Goal: Information Seeking & Learning: Learn about a topic

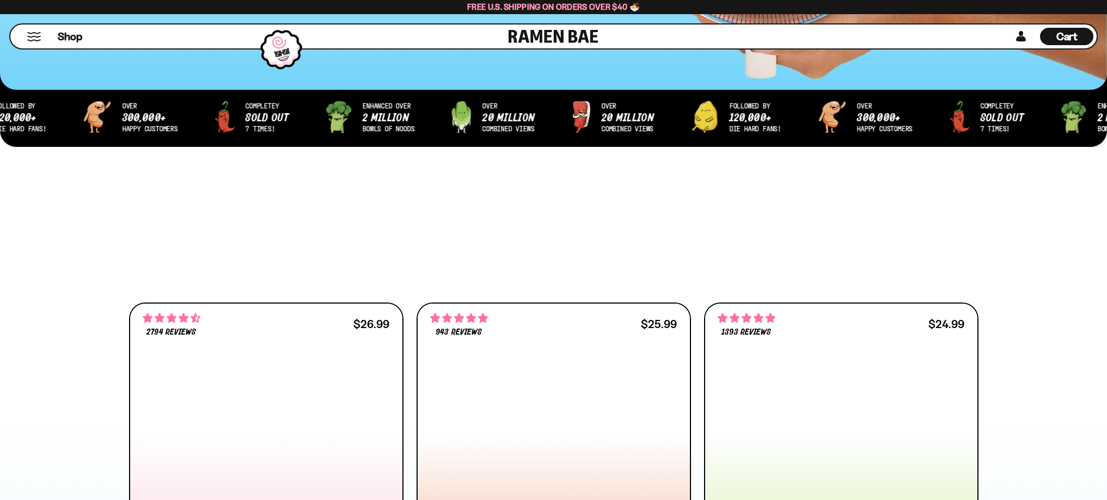
scroll to position [599, 0]
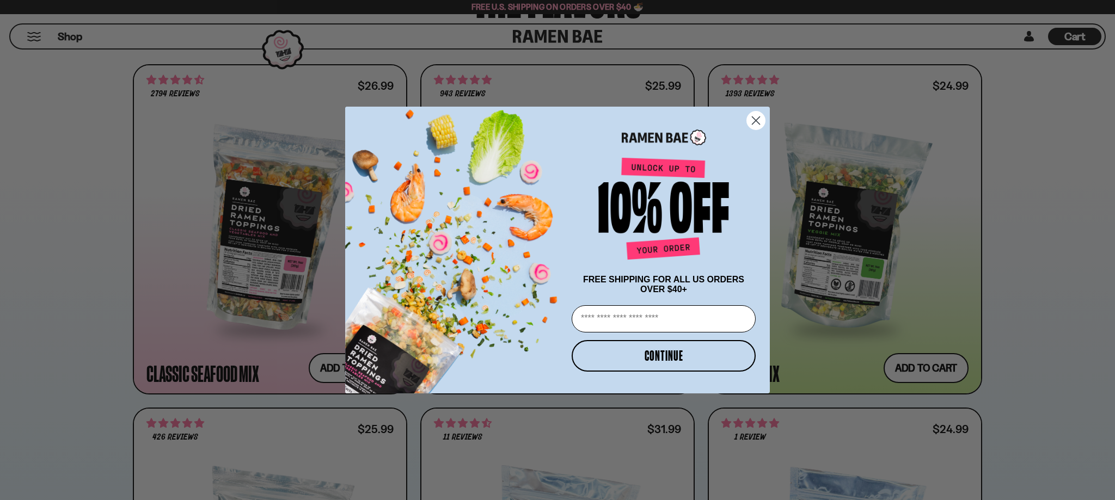
click at [755, 118] on icon "Close dialog" at bounding box center [756, 121] width 8 height 8
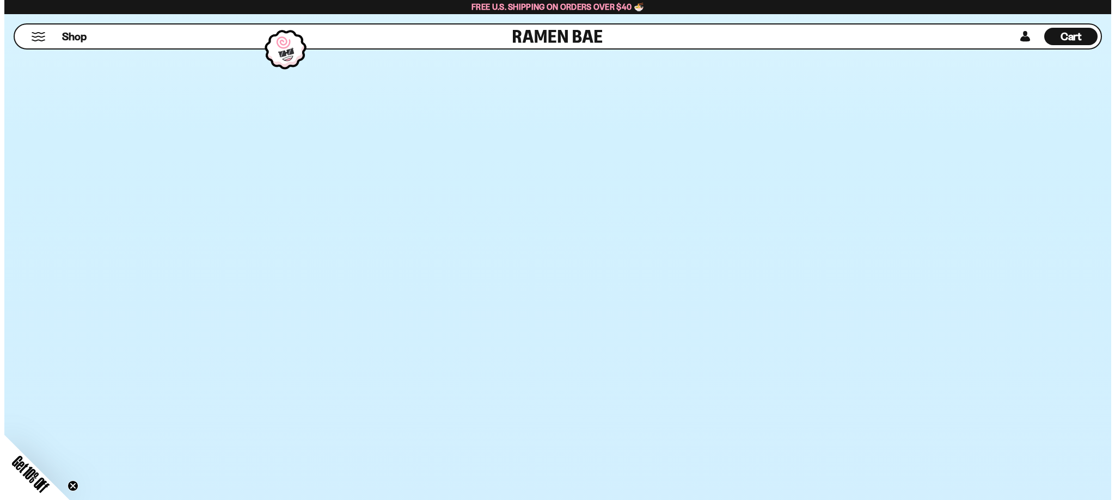
scroll to position [0, 0]
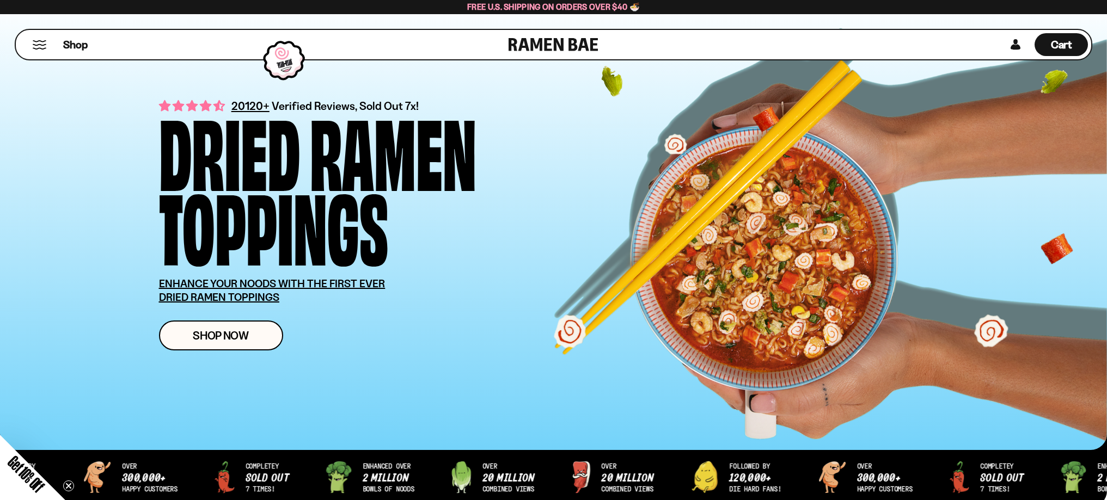
click at [33, 51] on div "Shop" at bounding box center [263, 44] width 489 height 29
click at [36, 47] on button "Mobile Menu Trigger" at bounding box center [39, 44] width 15 height 9
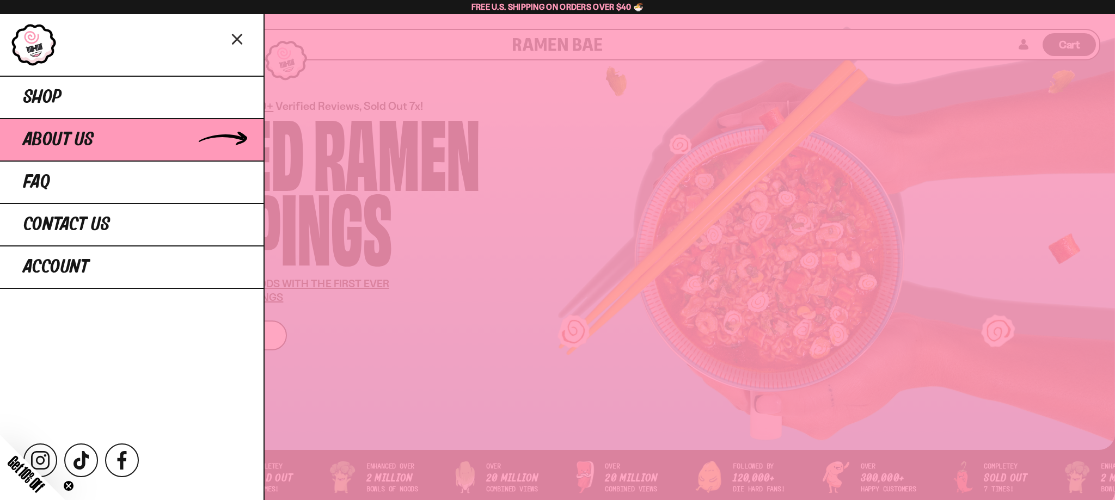
click at [54, 147] on span "About Us" at bounding box center [58, 140] width 70 height 20
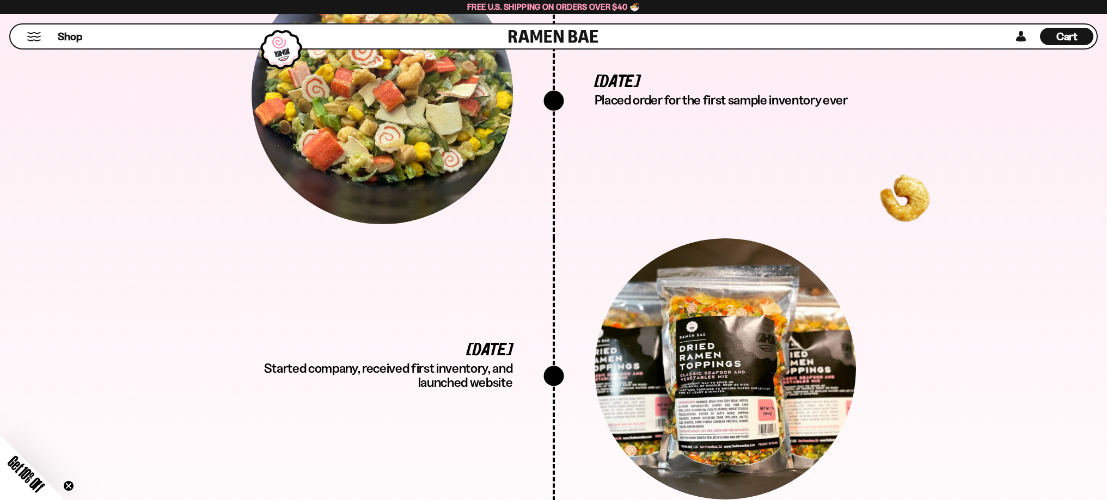
scroll to position [2395, 0]
